Goal: Task Accomplishment & Management: Complete application form

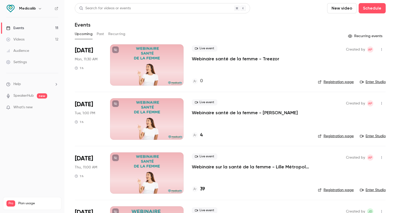
click at [210, 57] on p "Webinaire santé de la femme - Treezor" at bounding box center [235, 59] width 87 height 6
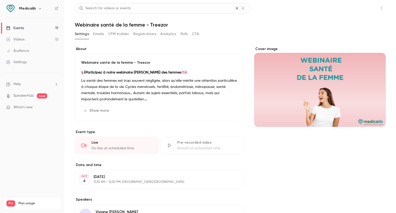
click at [355, 9] on button "Share" at bounding box center [363, 8] width 20 height 10
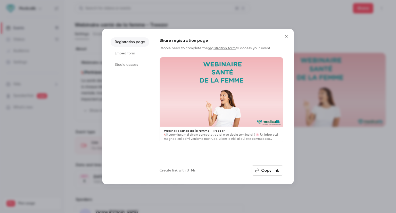
click at [262, 174] on button "Copy link" at bounding box center [268, 170] width 32 height 10
click at [287, 35] on icon "Close" at bounding box center [286, 36] width 6 height 4
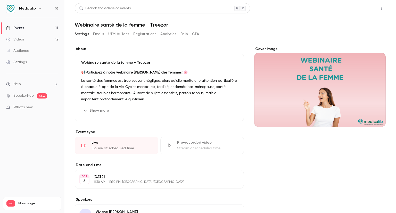
click at [360, 6] on button "Share" at bounding box center [363, 8] width 20 height 10
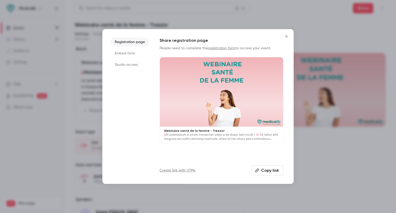
click at [138, 62] on li "Studio access" at bounding box center [130, 64] width 39 height 9
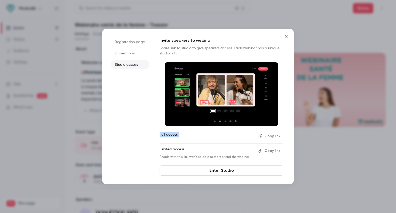
drag, startPoint x: 159, startPoint y: 134, endPoint x: 272, endPoint y: 134, distance: 113.2
click at [272, 134] on div "Registration page Embed form Studio access Invite speakers to webinar Share lin…" at bounding box center [197, 106] width 191 height 155
click at [219, 170] on link "Enter Studio" at bounding box center [222, 170] width 124 height 10
click at [282, 37] on button "Close" at bounding box center [286, 36] width 10 height 10
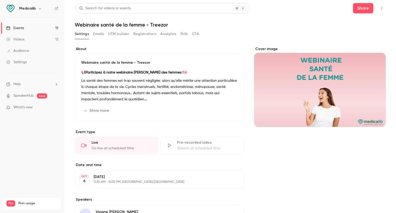
click at [46, 28] on link "Events 11" at bounding box center [32, 27] width 64 height 11
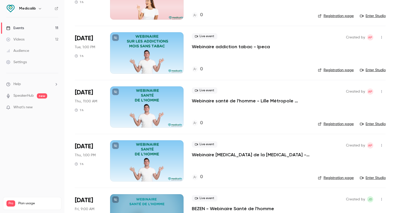
scroll to position [421, 0]
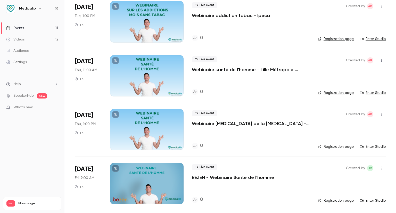
click at [172, 130] on div at bounding box center [146, 129] width 73 height 41
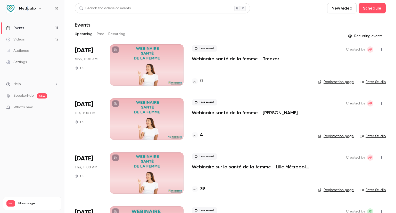
click at [27, 10] on h6 "Medicalib" at bounding box center [27, 8] width 17 height 5
click at [40, 7] on icon "button" at bounding box center [40, 8] width 4 height 4
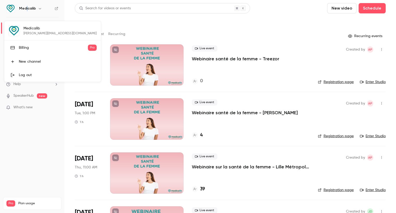
click at [30, 79] on link "Log out" at bounding box center [52, 74] width 96 height 13
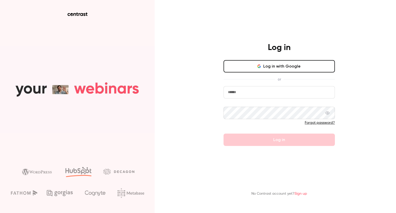
click at [246, 68] on button "Log in with Google" at bounding box center [279, 66] width 111 height 12
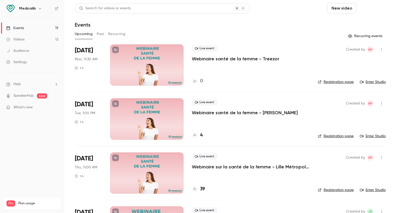
click at [367, 10] on button "Schedule" at bounding box center [372, 8] width 27 height 10
click at [315, 18] on div at bounding box center [198, 106] width 396 height 213
click at [367, 11] on button "Schedule" at bounding box center [372, 8] width 27 height 10
click at [352, 24] on div "One time event" at bounding box center [357, 22] width 39 height 5
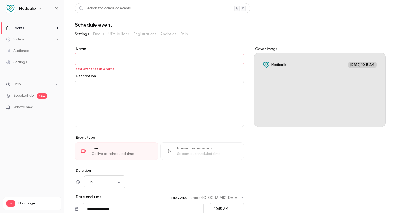
click at [33, 27] on link "Events 11" at bounding box center [32, 27] width 64 height 11
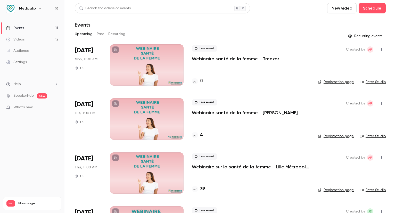
drag, startPoint x: 352, startPoint y: 19, endPoint x: 372, endPoint y: 17, distance: 19.7
click at [353, 19] on header "Search for videos or events New video Schedule Events" at bounding box center [230, 15] width 311 height 25
click at [378, 6] on button "Schedule" at bounding box center [372, 8] width 27 height 10
click at [343, 22] on div "One time event" at bounding box center [357, 22] width 39 height 5
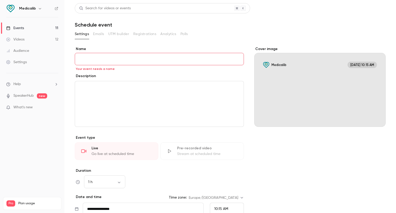
drag, startPoint x: 29, startPoint y: 139, endPoint x: 32, endPoint y: 143, distance: 4.2
click at [32, 143] on nav "Medicalib Events 11 Videos 12 Audience Settings Help SpeakerHub new What's new …" at bounding box center [32, 106] width 64 height 213
click at [90, 109] on div "editor" at bounding box center [159, 103] width 169 height 45
click at [95, 120] on div "editor" at bounding box center [159, 103] width 169 height 45
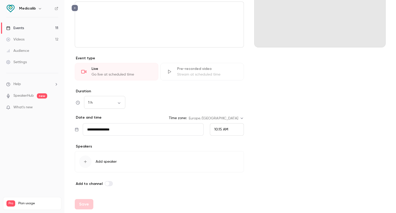
scroll to position [80, 0]
drag, startPoint x: 86, startPoint y: 160, endPoint x: 90, endPoint y: 159, distance: 4.0
click at [90, 159] on div "button" at bounding box center [85, 161] width 12 height 12
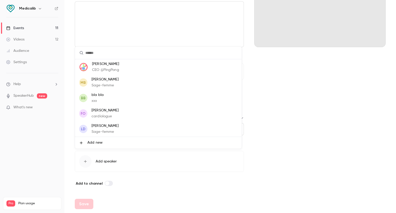
click at [291, 144] on div at bounding box center [198, 106] width 396 height 213
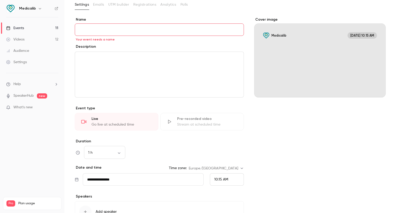
scroll to position [0, 0]
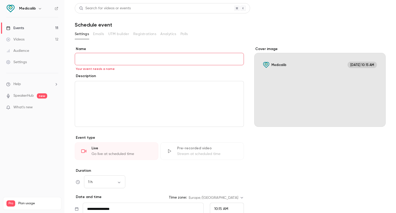
click at [19, 27] on div "Events" at bounding box center [15, 28] width 18 height 5
